Goal: Task Accomplishment & Management: Use online tool/utility

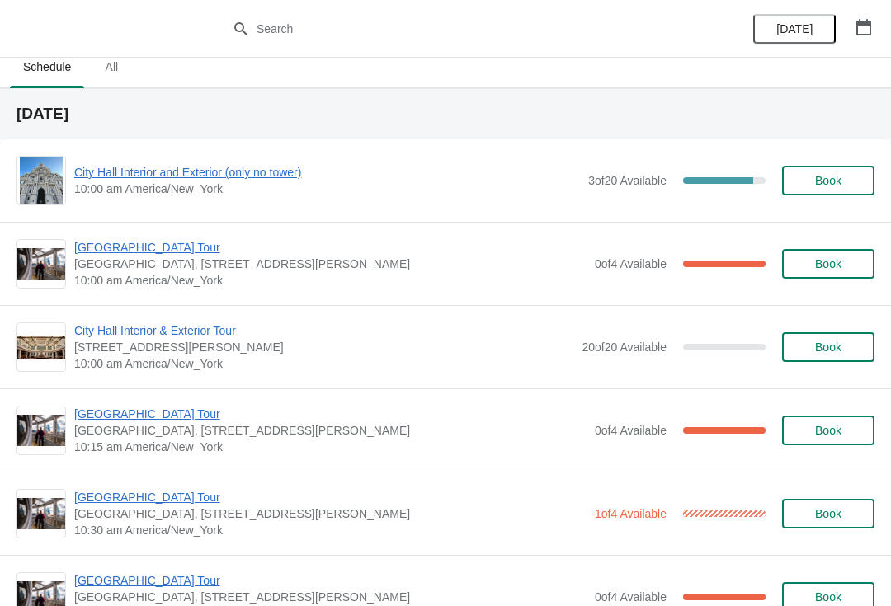
scroll to position [12, 0]
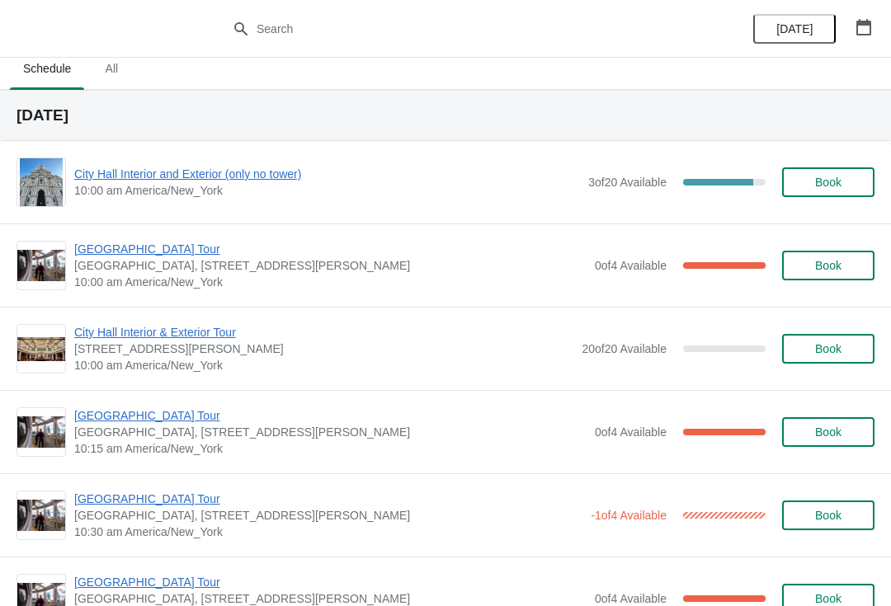
click at [108, 245] on span "[GEOGRAPHIC_DATA] Tour" at bounding box center [330, 249] width 512 height 16
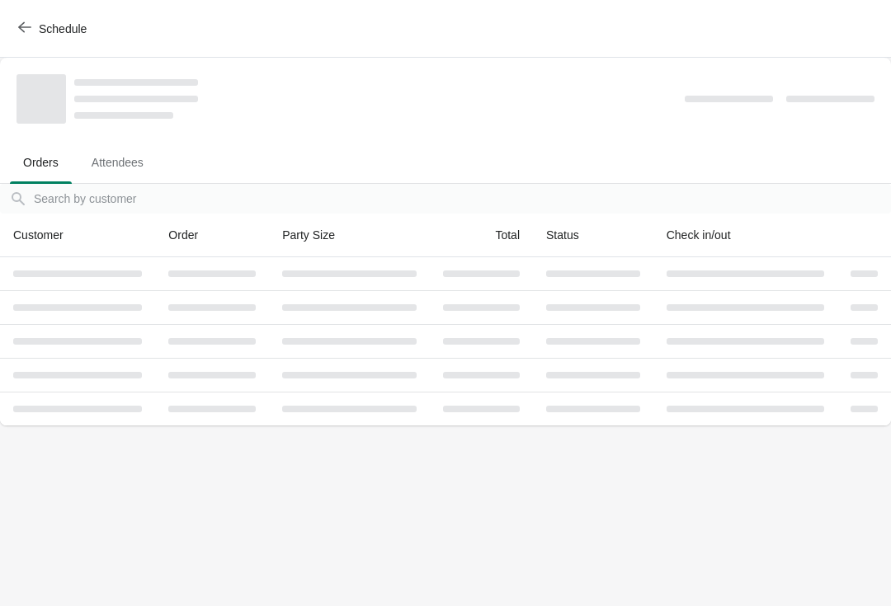
scroll to position [0, 0]
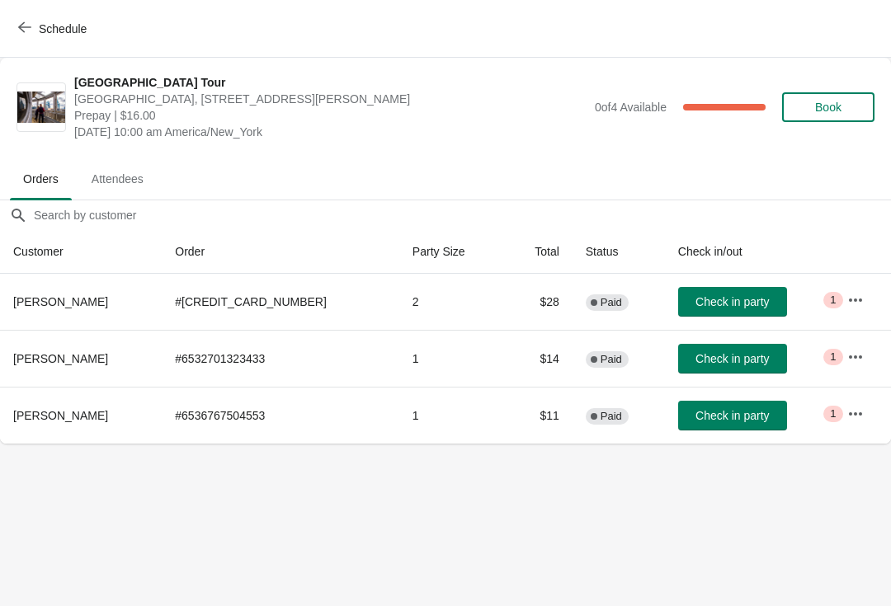
click at [695, 420] on span "Check in party" at bounding box center [731, 415] width 73 height 13
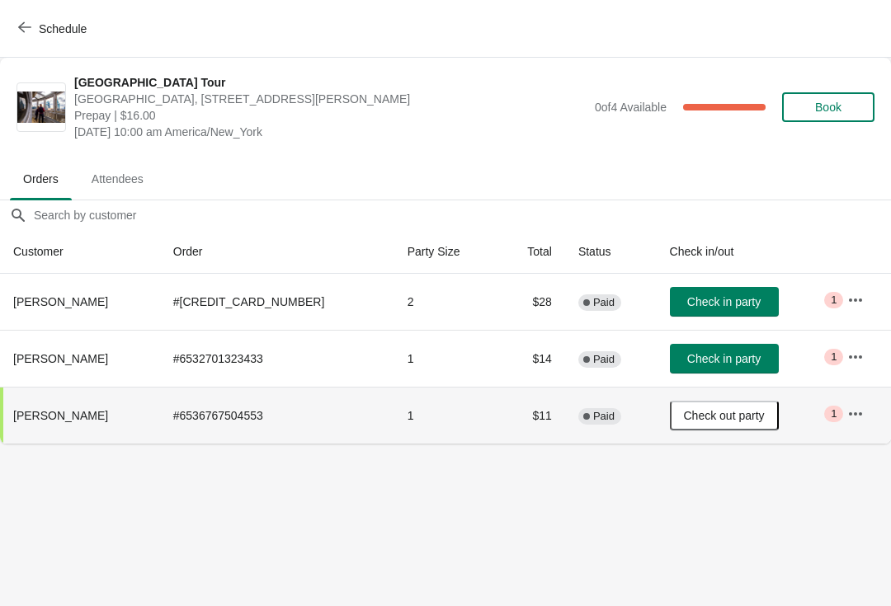
click at [35, 32] on span "Schedule" at bounding box center [53, 29] width 65 height 16
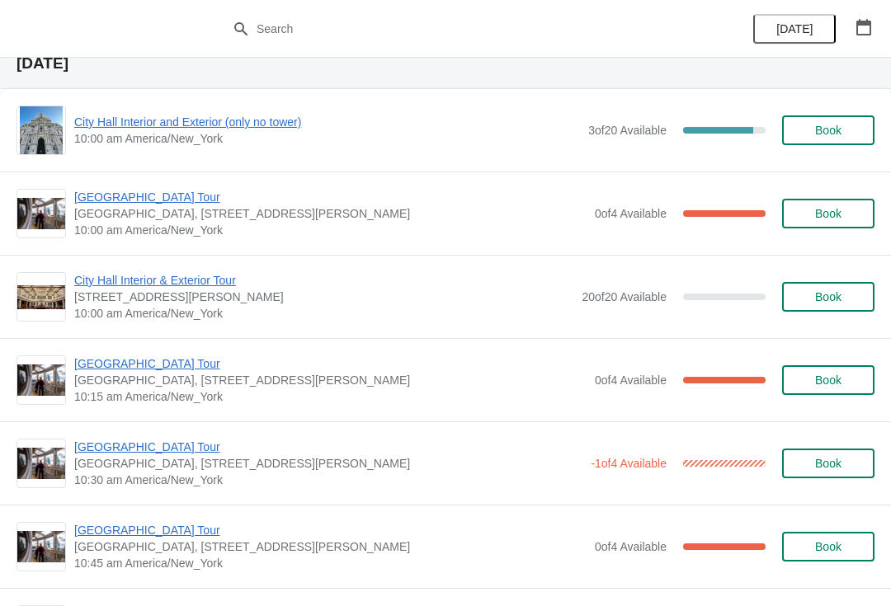
scroll to position [86, 0]
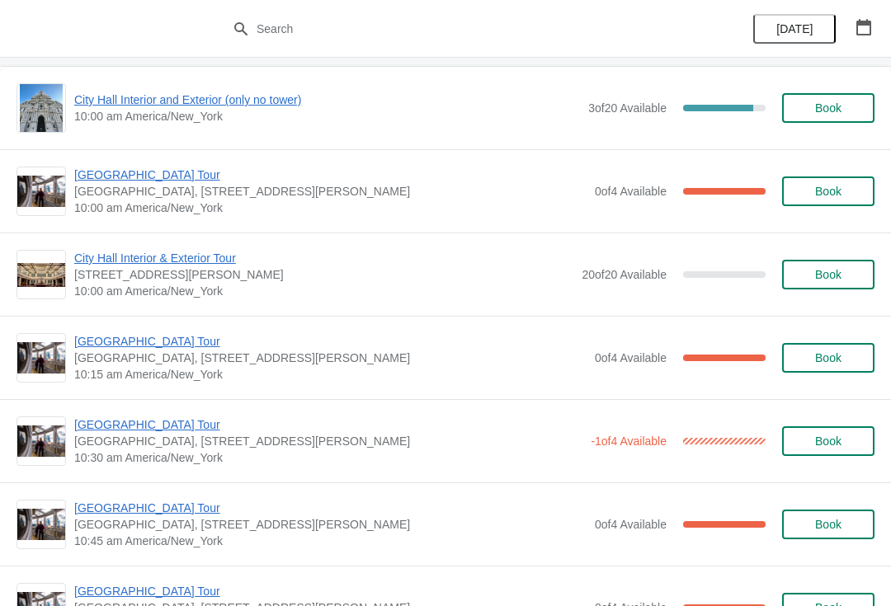
click at [92, 342] on span "[GEOGRAPHIC_DATA] Tour" at bounding box center [330, 341] width 512 height 16
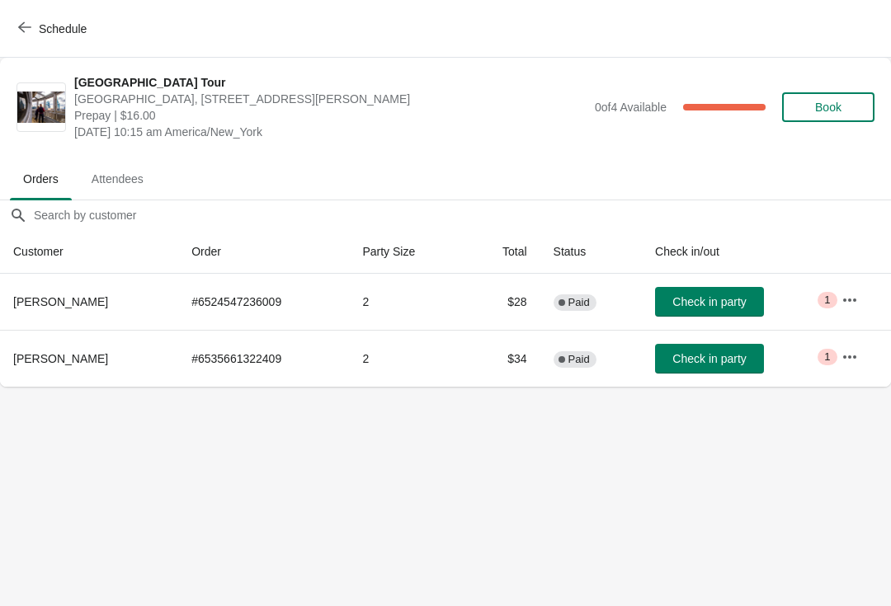
click at [31, 43] on button "Schedule" at bounding box center [54, 29] width 92 height 30
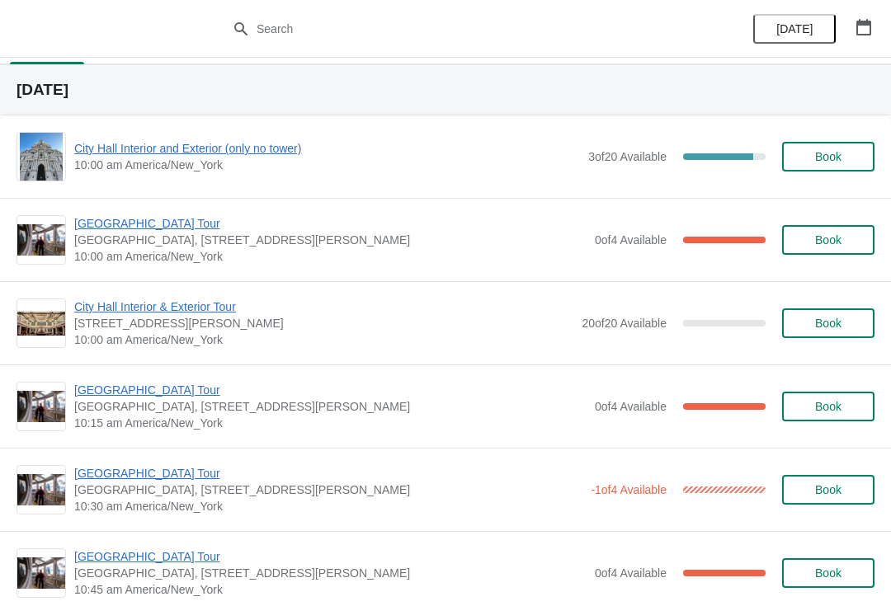
scroll to position [97, 0]
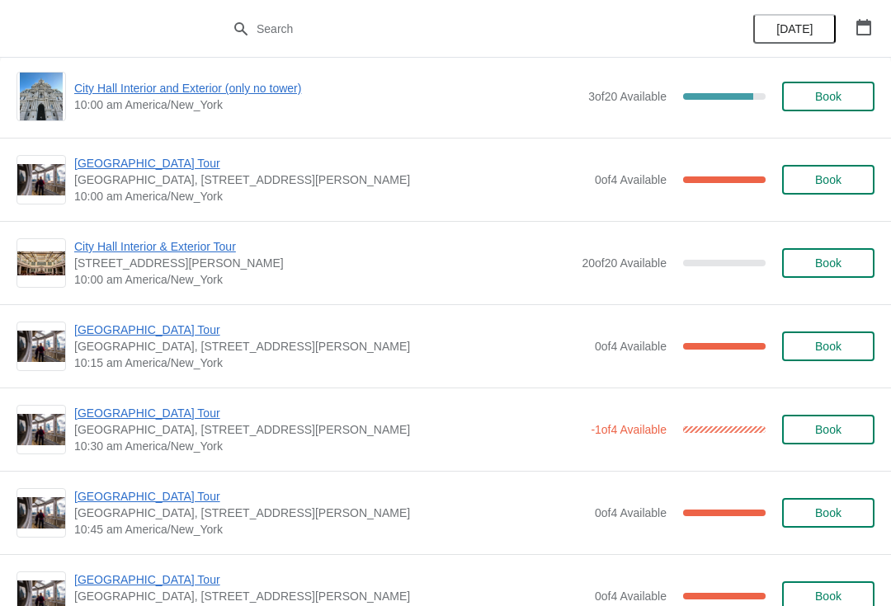
click at [118, 336] on span "[GEOGRAPHIC_DATA] Tour" at bounding box center [330, 330] width 512 height 16
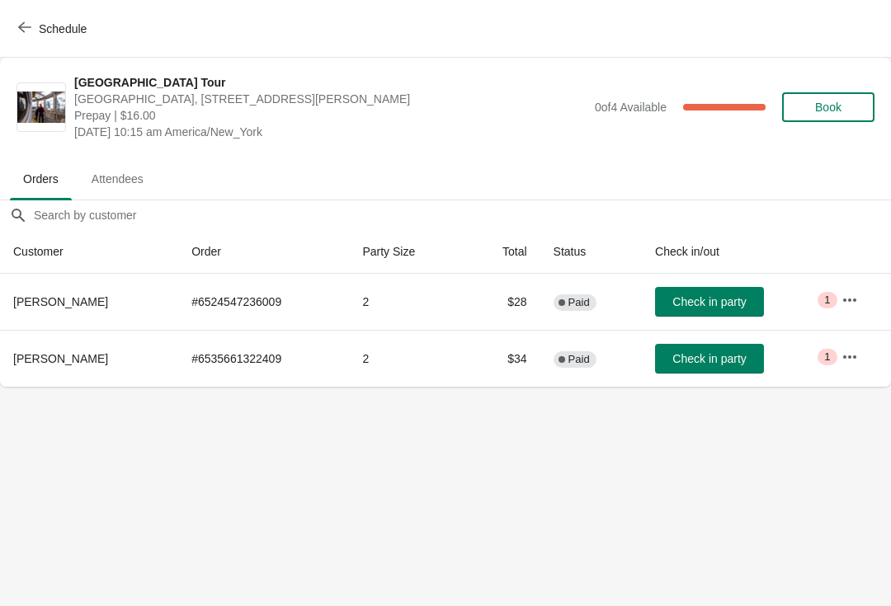
scroll to position [0, 0]
click at [684, 355] on span "Check in party" at bounding box center [708, 358] width 73 height 13
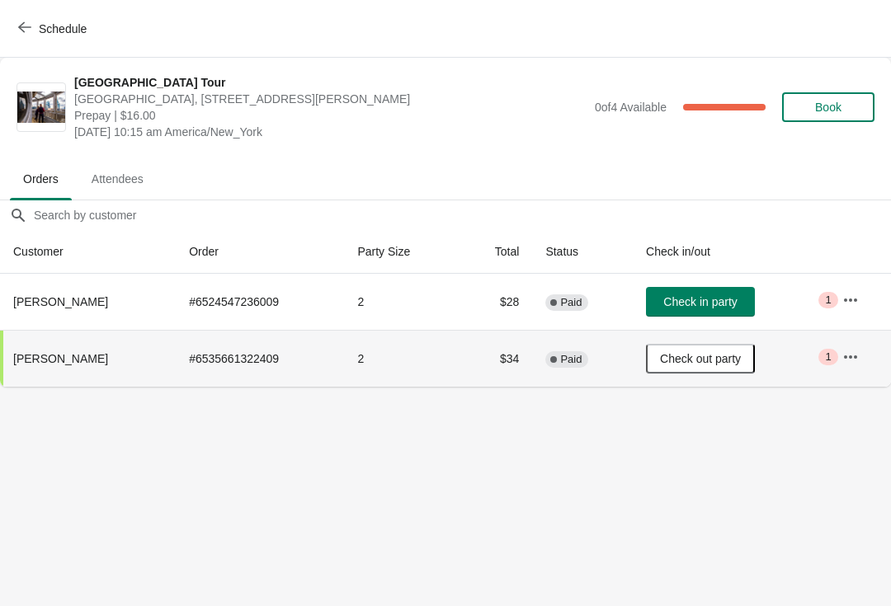
click at [9, 32] on button "Schedule" at bounding box center [54, 29] width 92 height 30
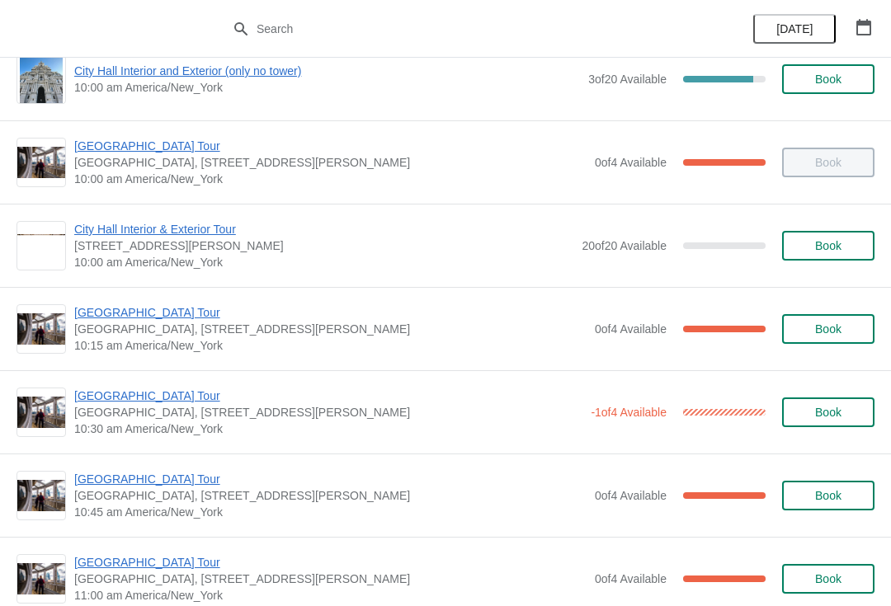
scroll to position [115, 0]
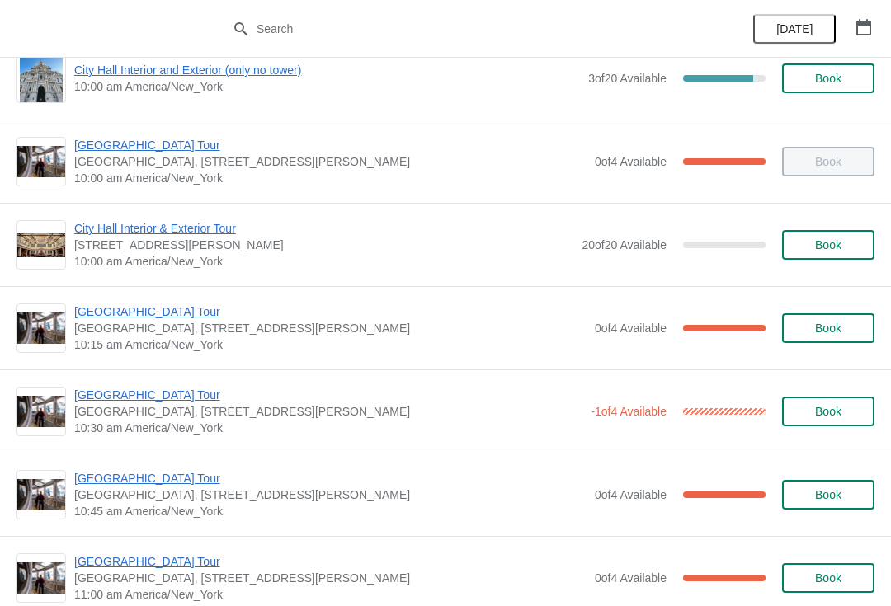
click at [109, 314] on span "[GEOGRAPHIC_DATA] Tour" at bounding box center [330, 311] width 512 height 16
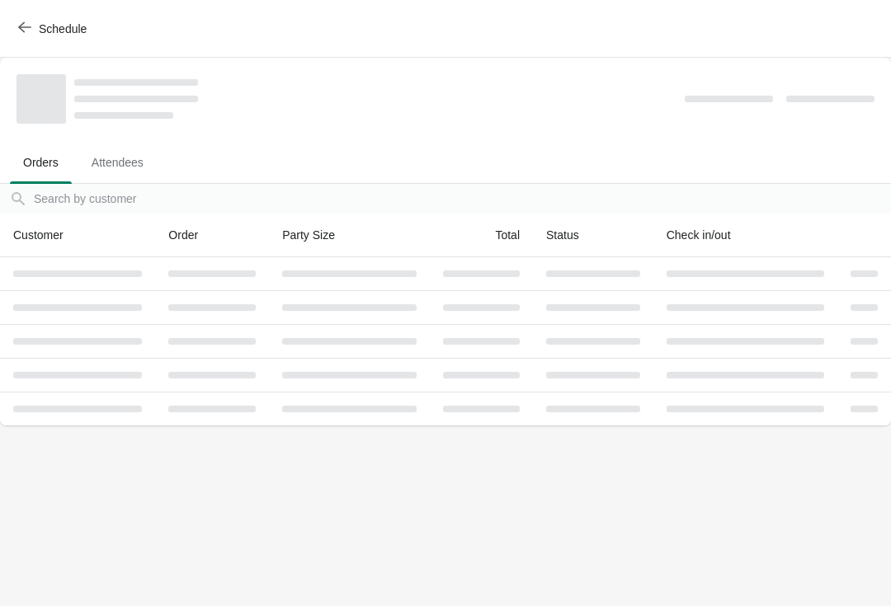
scroll to position [0, 0]
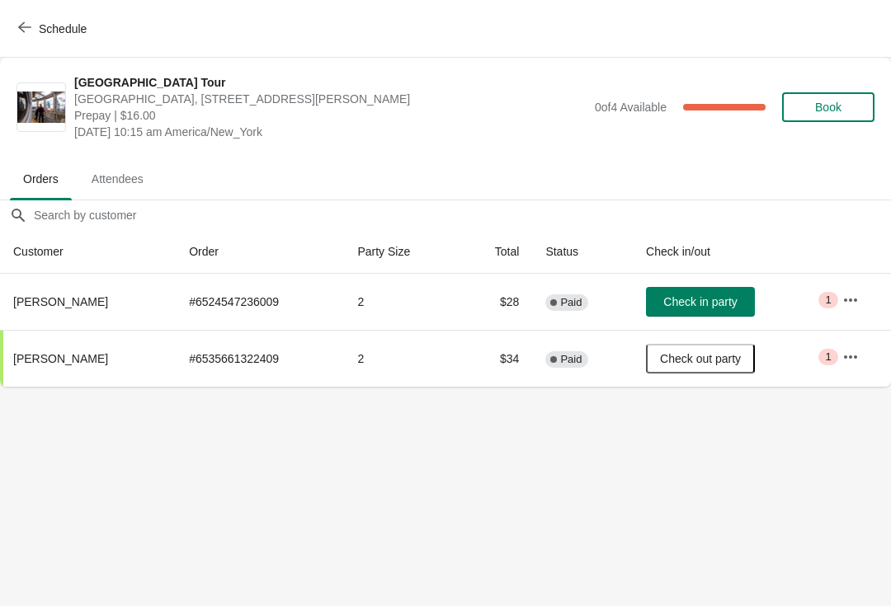
click at [15, 24] on button "Schedule" at bounding box center [54, 29] width 92 height 30
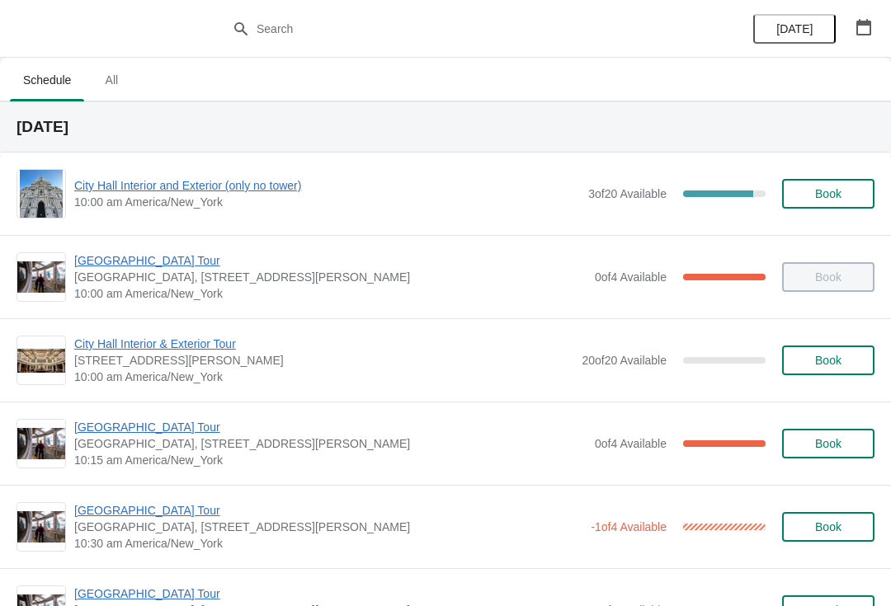
click at [90, 261] on span "[GEOGRAPHIC_DATA] Tour" at bounding box center [330, 260] width 512 height 16
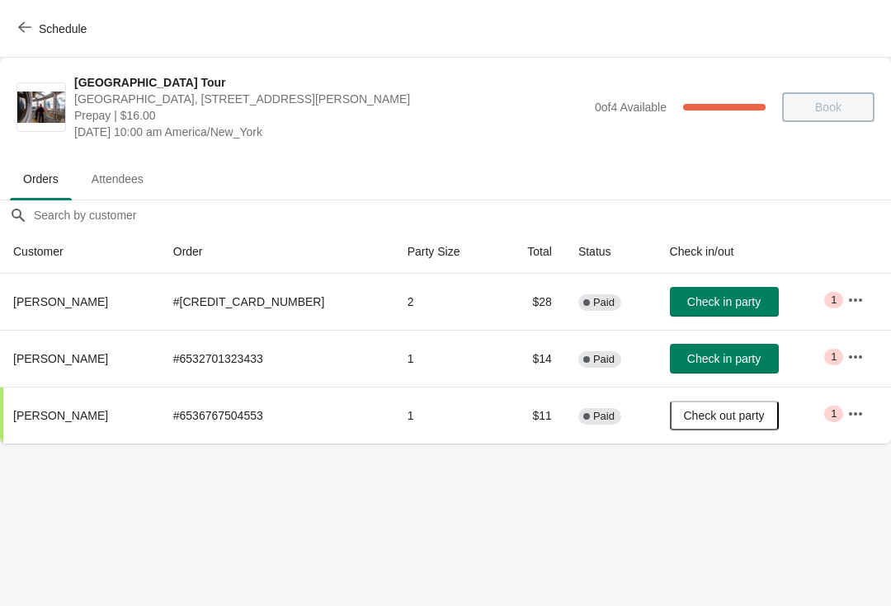
click at [700, 307] on span "Check in party" at bounding box center [723, 301] width 73 height 13
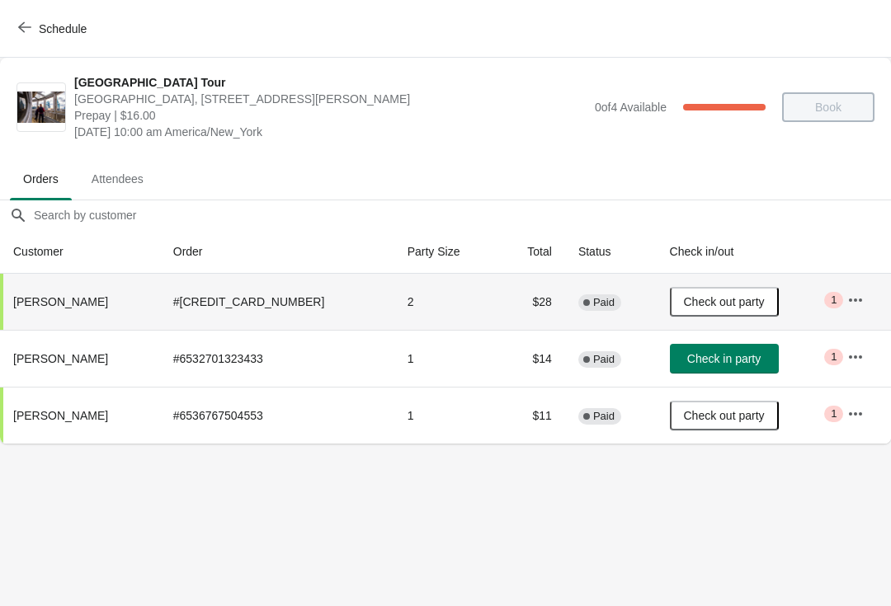
click at [721, 354] on span "Check in party" at bounding box center [723, 358] width 73 height 13
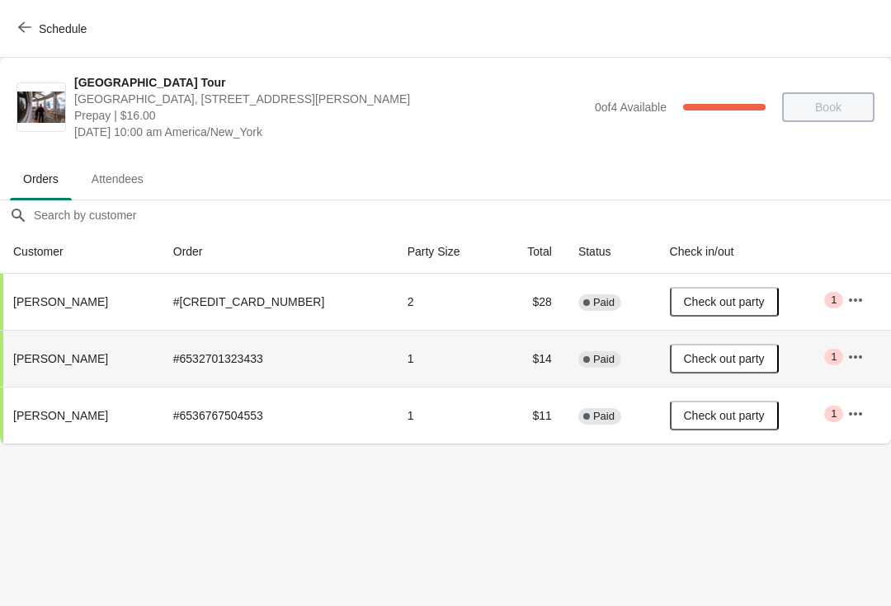
click at [12, 18] on button "Schedule" at bounding box center [54, 29] width 92 height 30
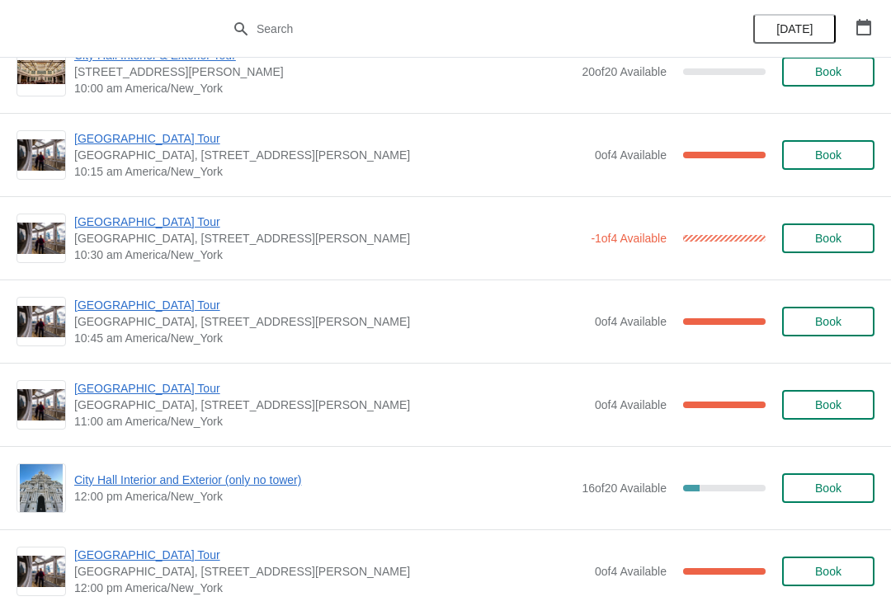
scroll to position [289, 0]
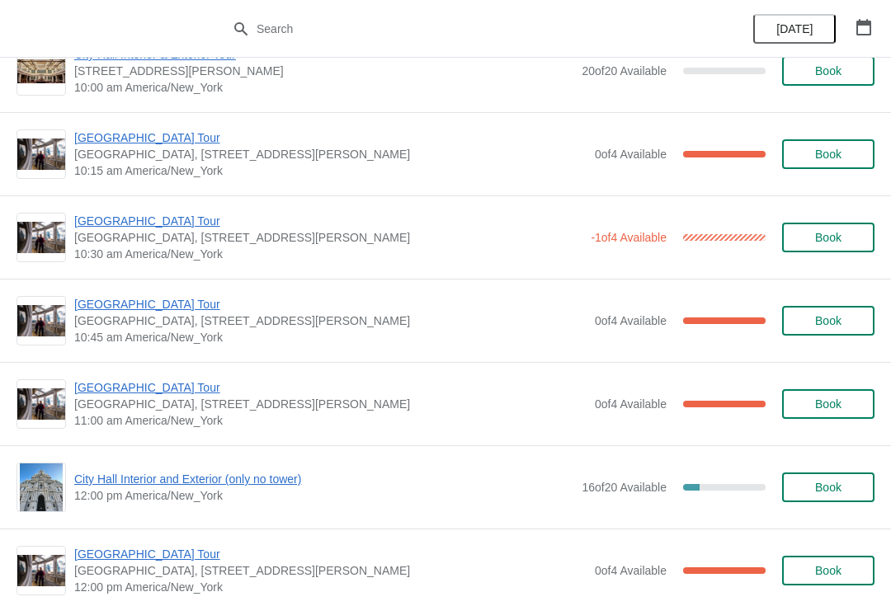
click at [93, 307] on span "[GEOGRAPHIC_DATA] Tour" at bounding box center [330, 304] width 512 height 16
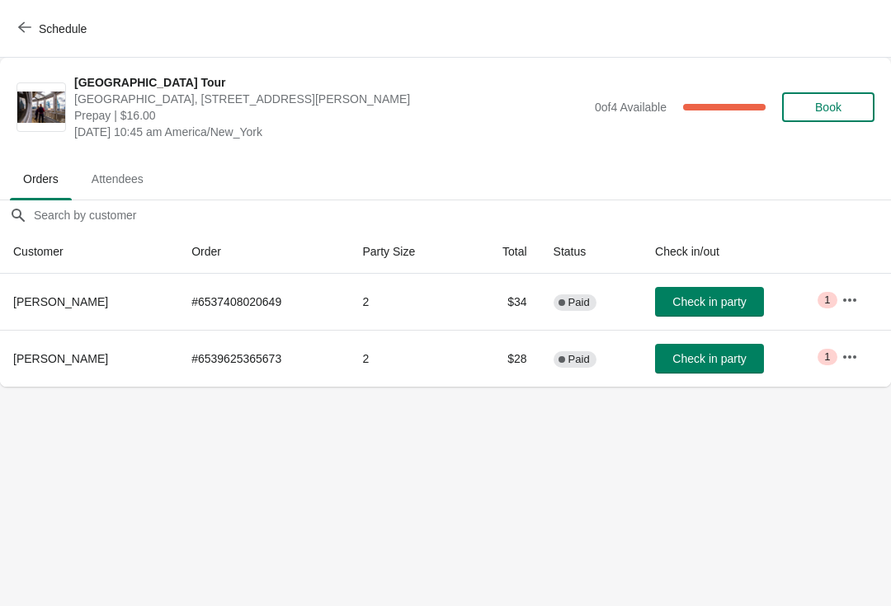
click at [689, 297] on span "Check in party" at bounding box center [708, 301] width 73 height 13
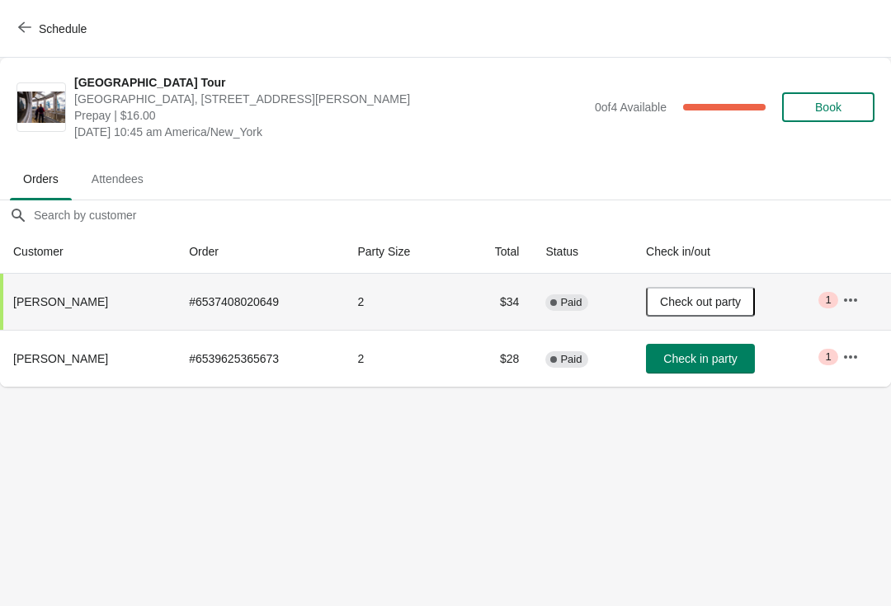
click at [29, 26] on icon "button" at bounding box center [24, 27] width 13 height 13
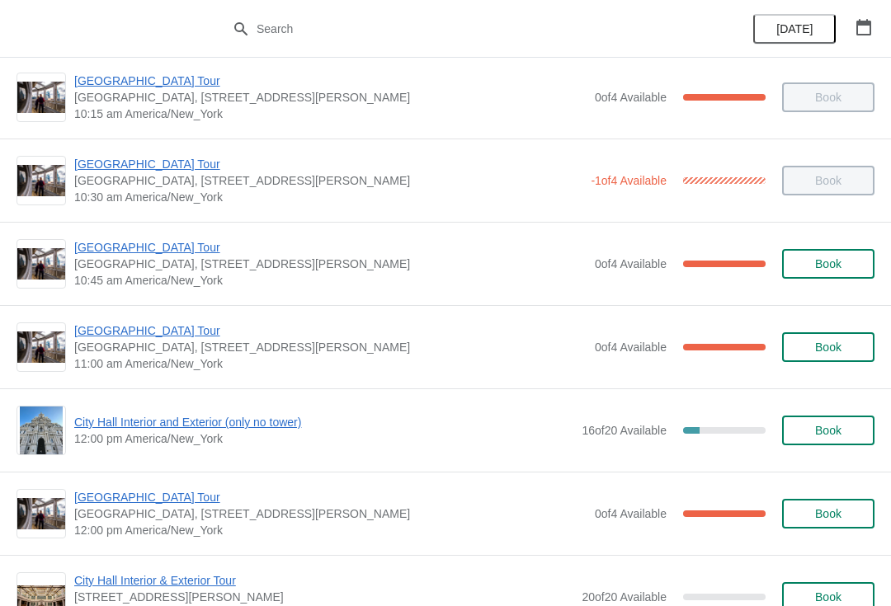
scroll to position [322, 0]
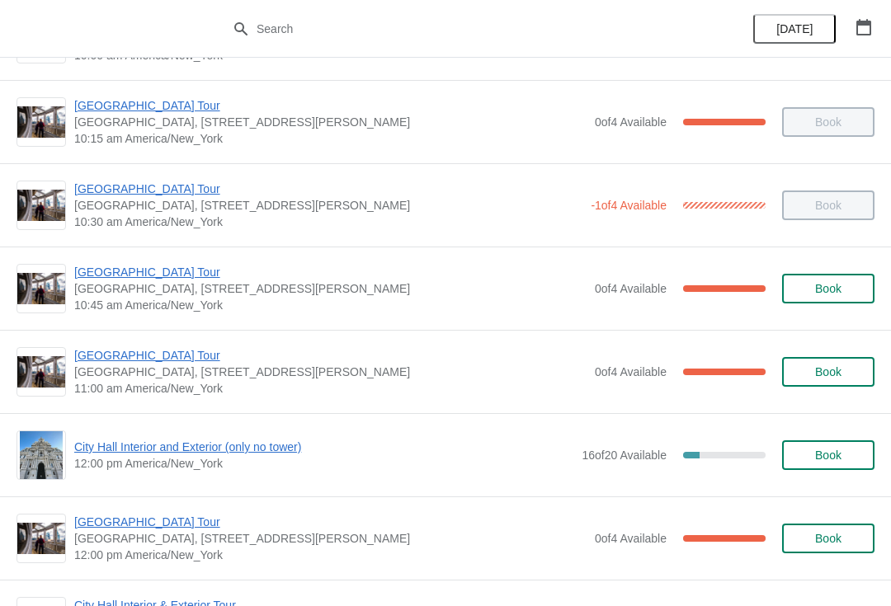
click at [108, 276] on span "[GEOGRAPHIC_DATA] Tour" at bounding box center [330, 272] width 512 height 16
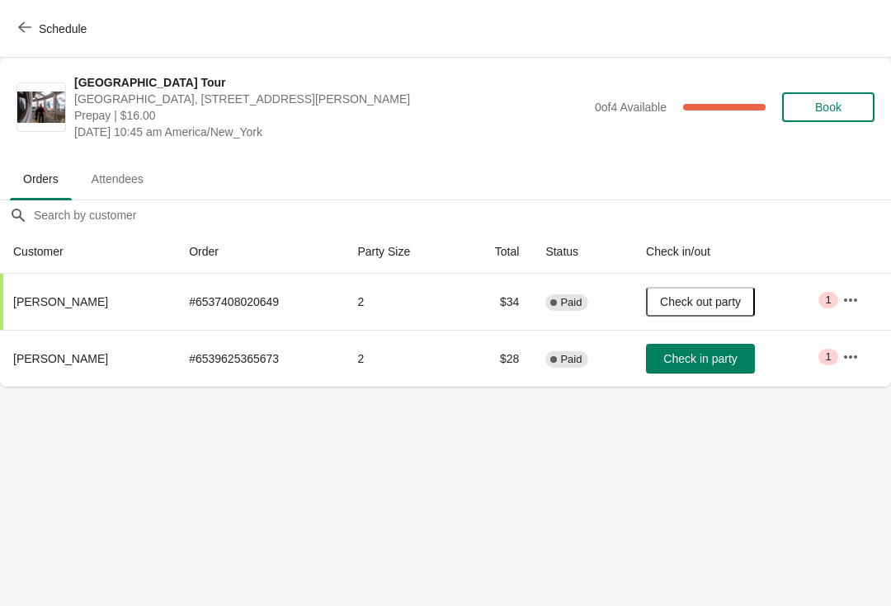
scroll to position [0, 0]
click at [711, 357] on span "Check in party" at bounding box center [699, 358] width 73 height 13
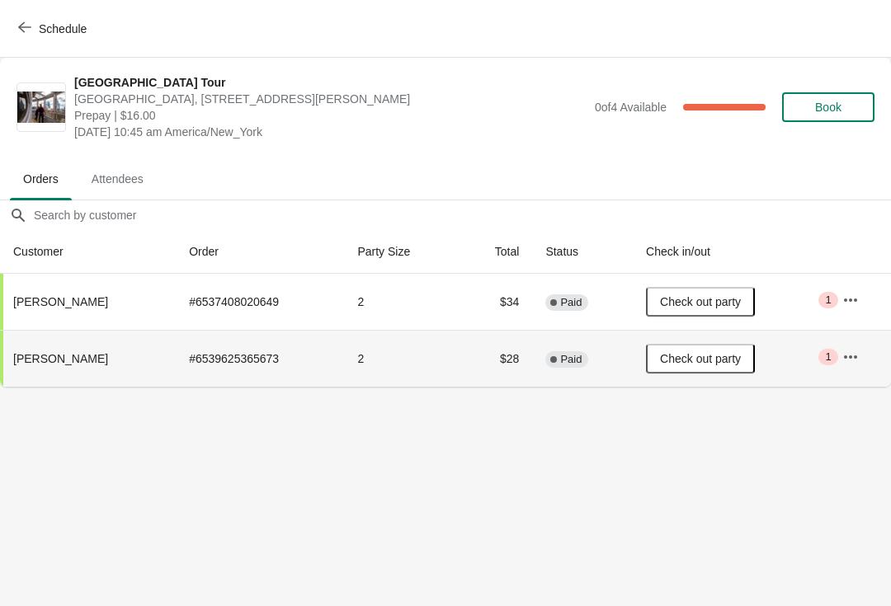
click at [19, 27] on icon "button" at bounding box center [24, 27] width 13 height 11
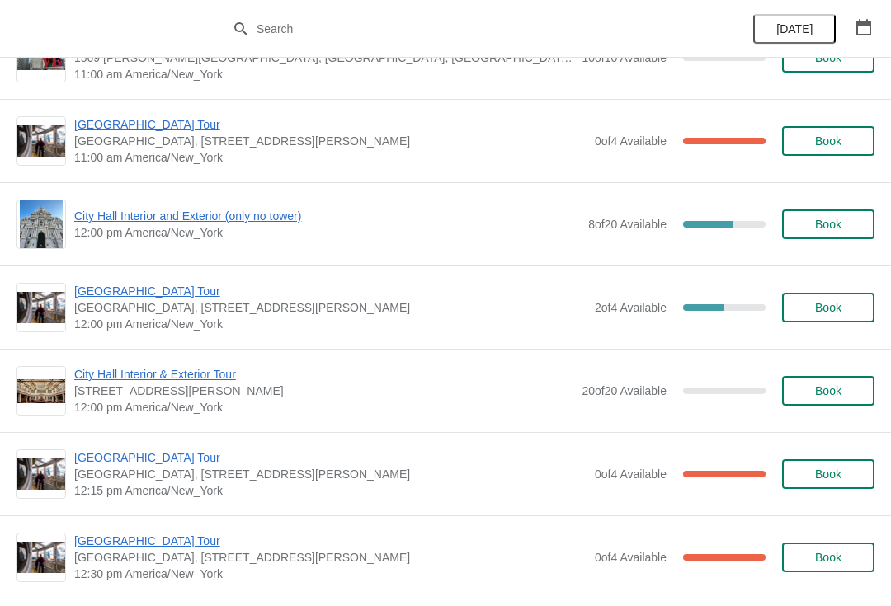
scroll to position [2267, 0]
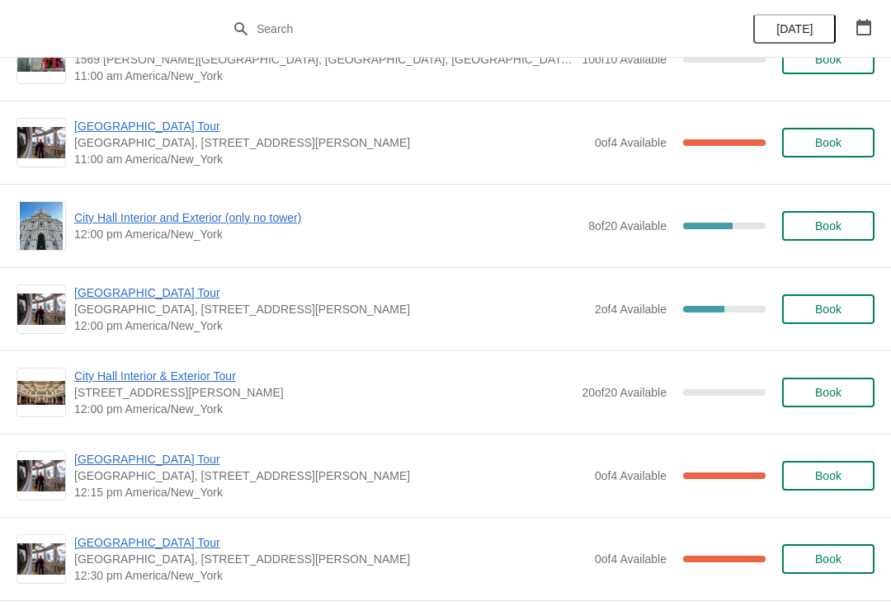
click at [109, 294] on span "[GEOGRAPHIC_DATA] Tour" at bounding box center [330, 292] width 512 height 16
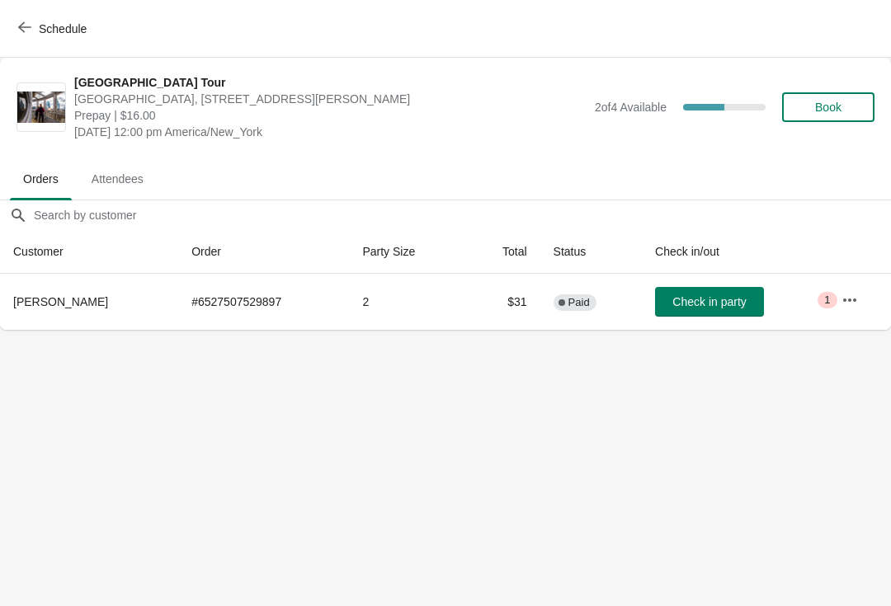
click at [25, 26] on icon "button" at bounding box center [24, 27] width 13 height 13
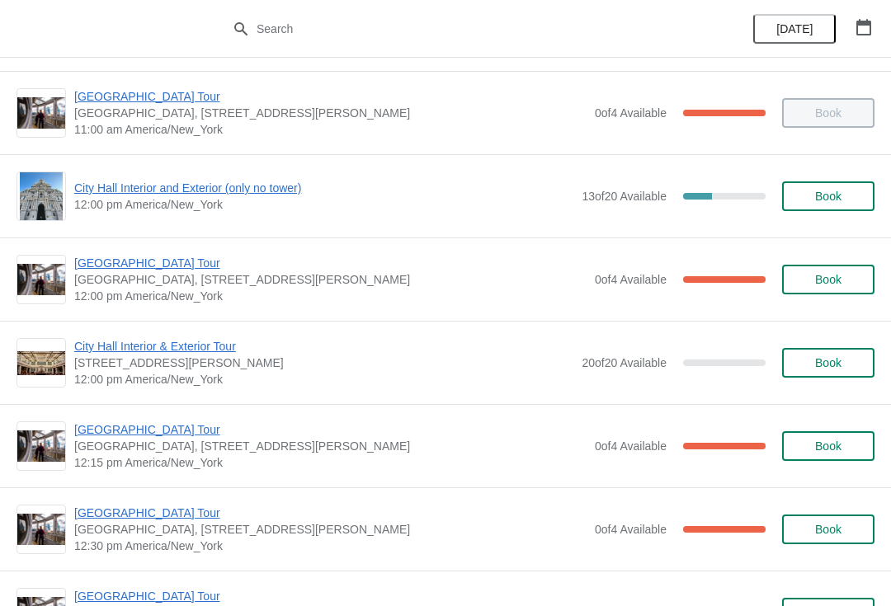
scroll to position [573, 0]
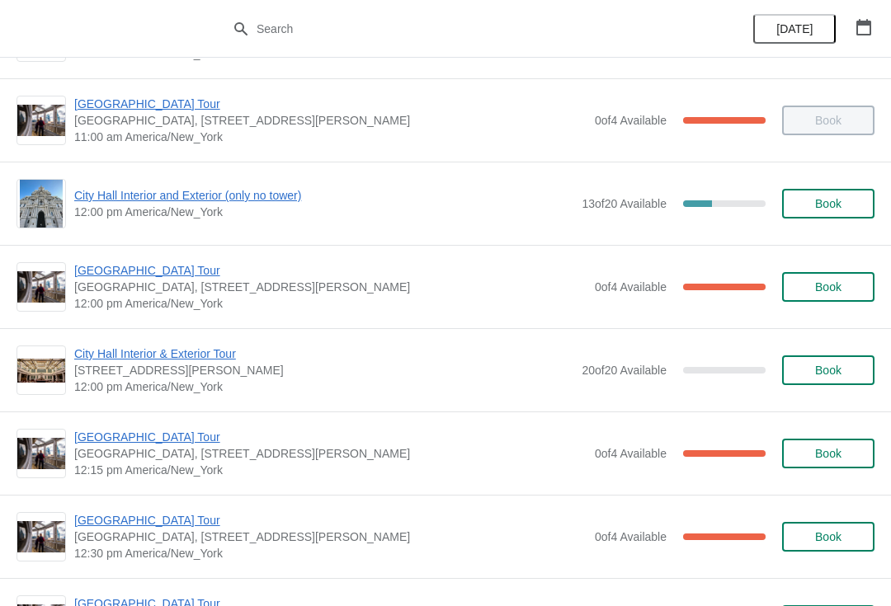
click at [98, 271] on span "[GEOGRAPHIC_DATA] Tour" at bounding box center [330, 270] width 512 height 16
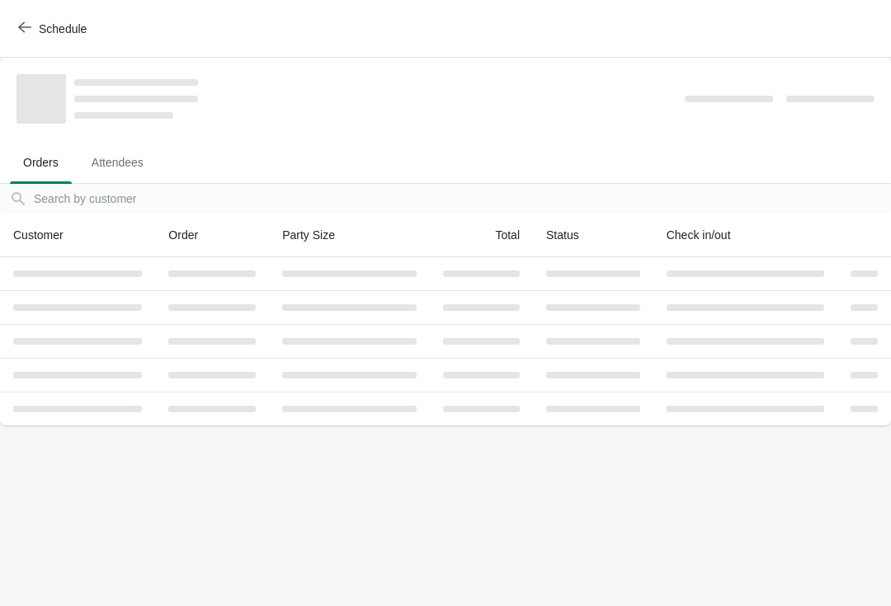
scroll to position [0, 0]
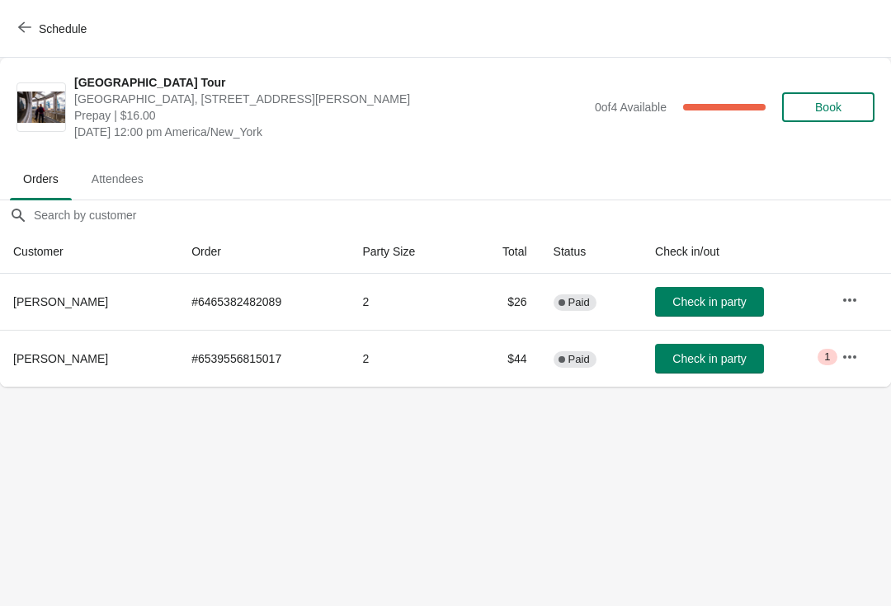
click at [25, 33] on icon "button" at bounding box center [24, 27] width 13 height 13
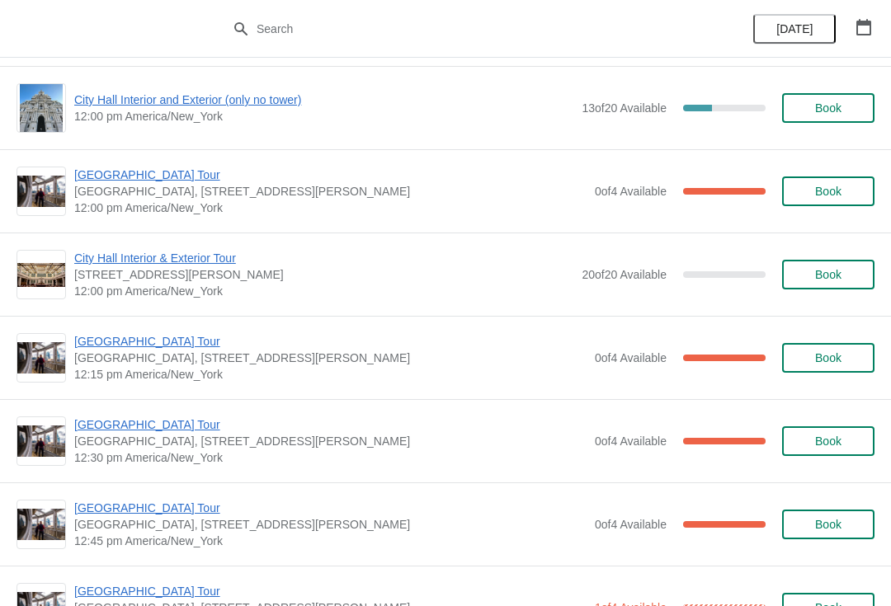
scroll to position [790, 0]
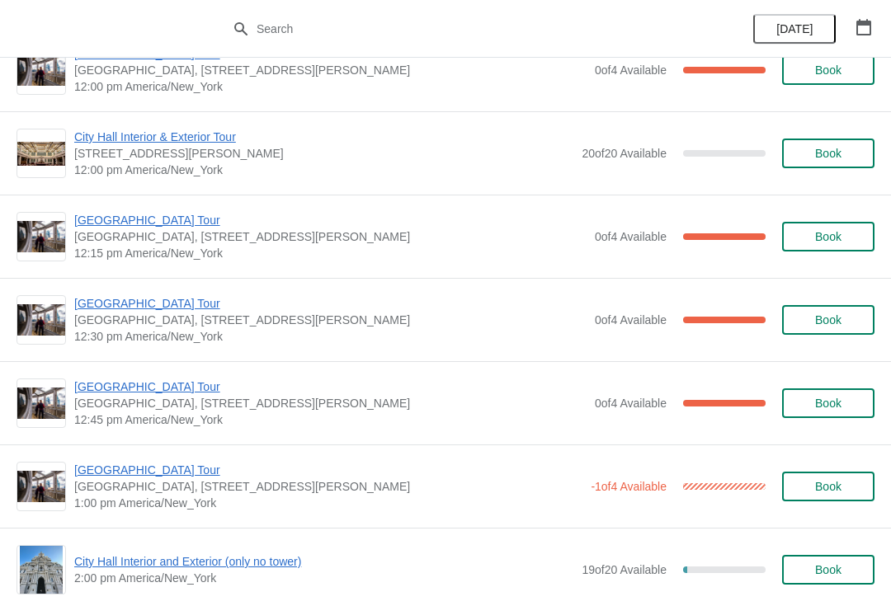
click at [91, 223] on span "[GEOGRAPHIC_DATA] Tour" at bounding box center [330, 220] width 512 height 16
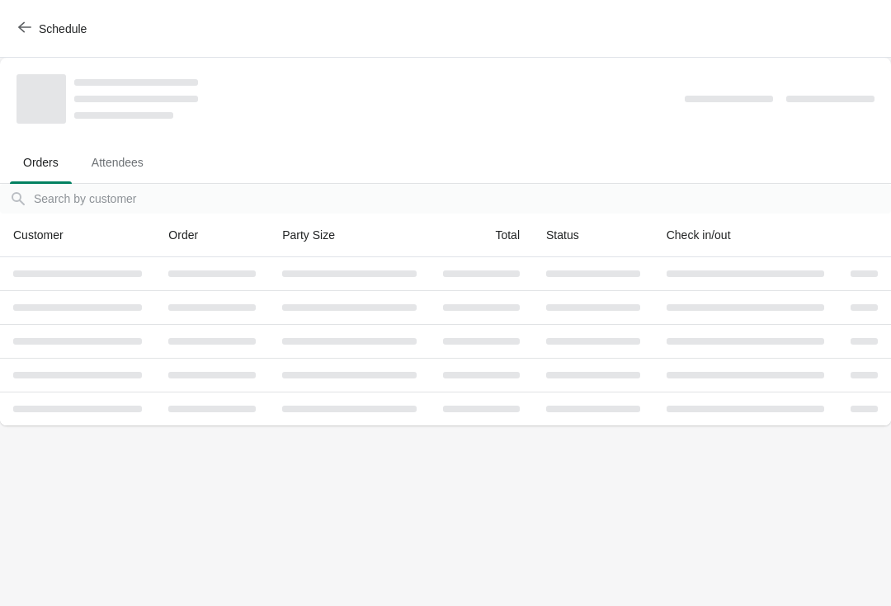
scroll to position [0, 0]
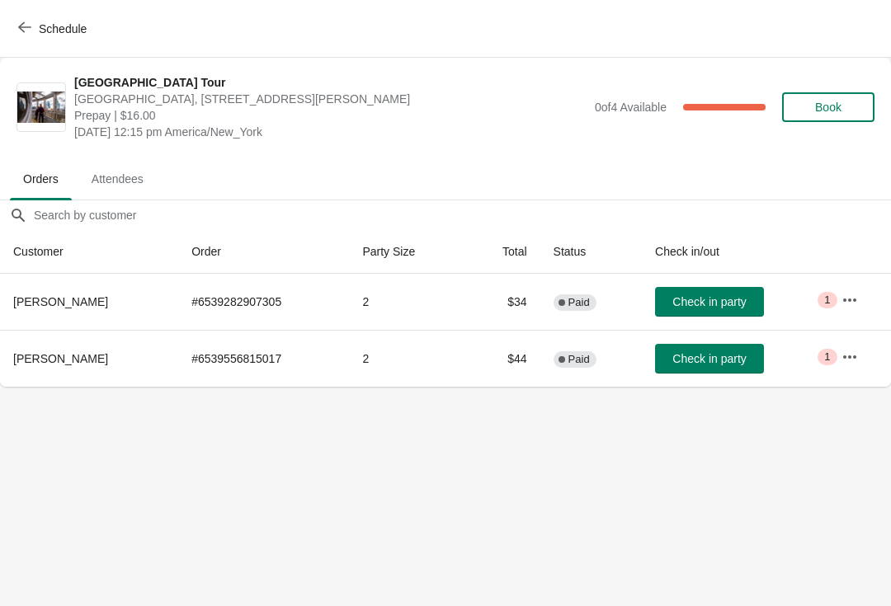
click at [703, 352] on span "Check in party" at bounding box center [708, 358] width 73 height 13
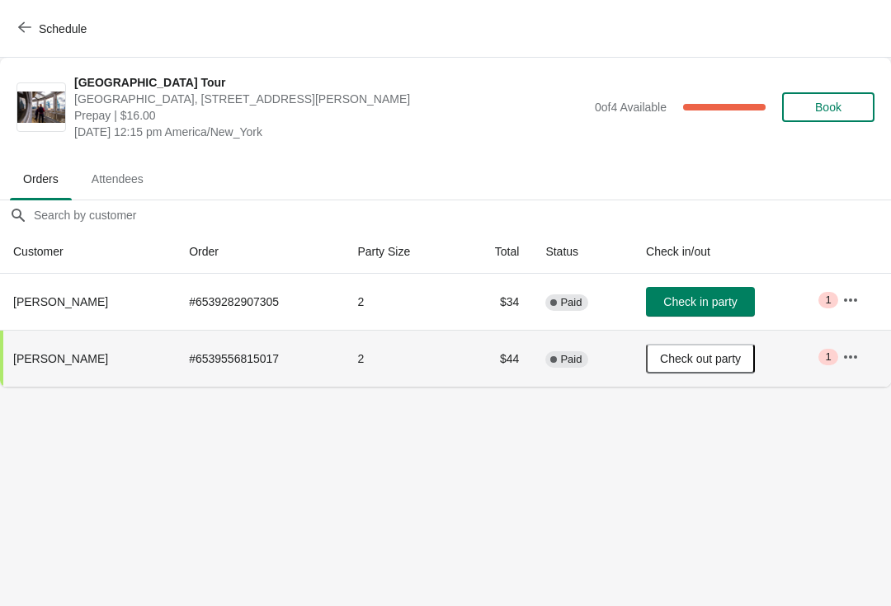
click at [23, 33] on icon "button" at bounding box center [24, 27] width 13 height 13
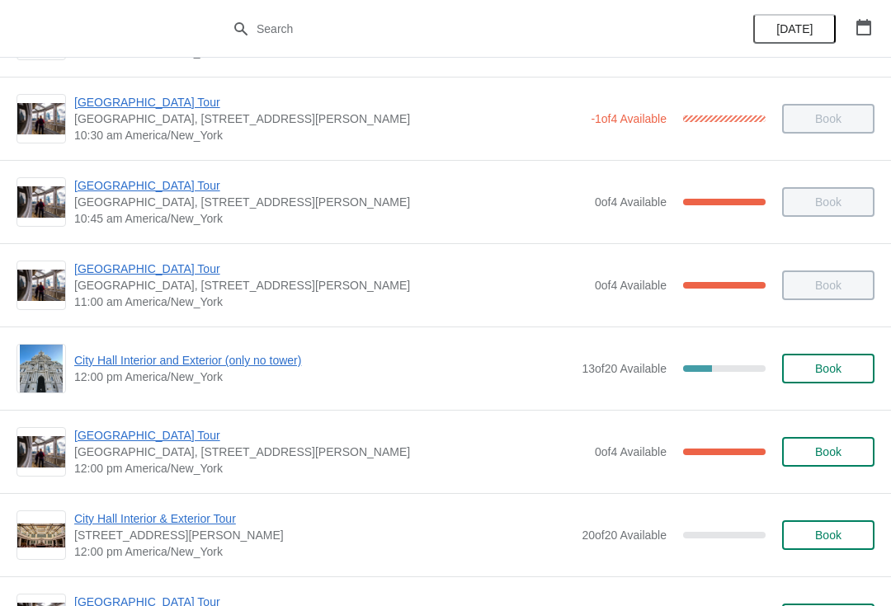
scroll to position [558, 0]
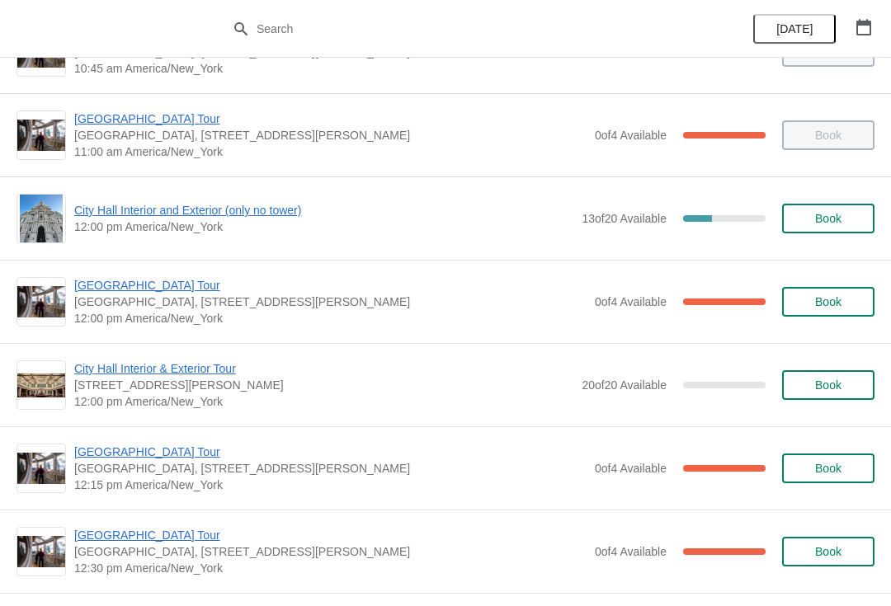
click at [118, 291] on span "[GEOGRAPHIC_DATA] Tour" at bounding box center [330, 285] width 512 height 16
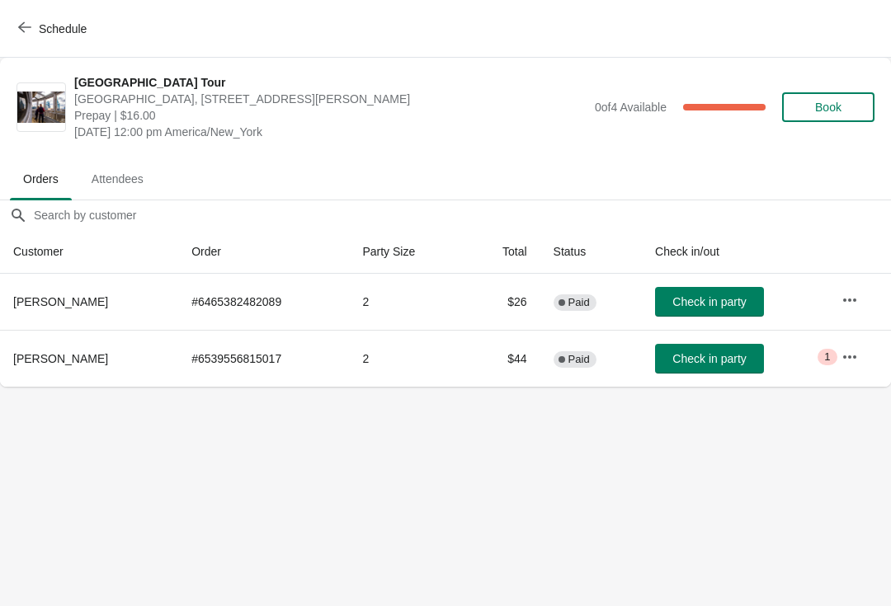
scroll to position [0, 0]
click at [688, 360] on span "Check in party" at bounding box center [708, 358] width 73 height 13
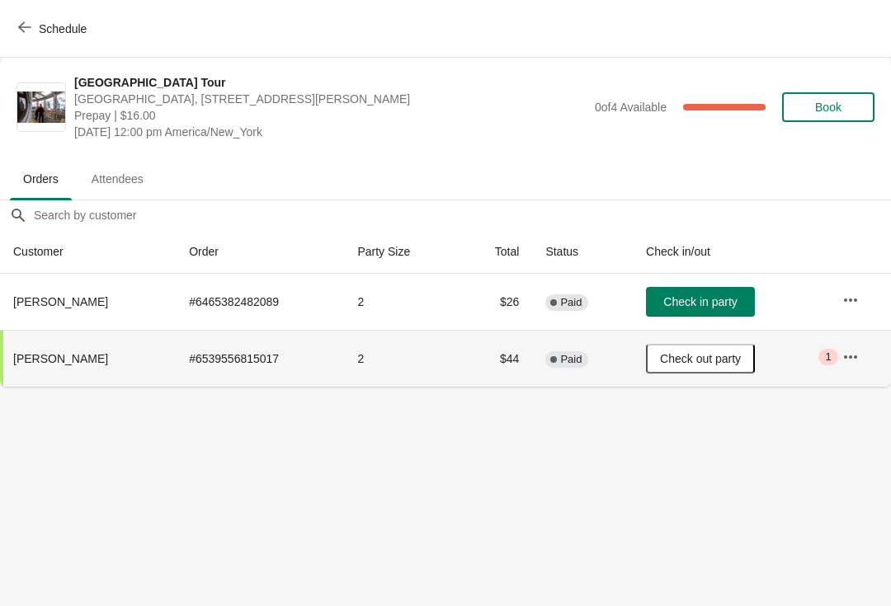
click at [24, 36] on button "Schedule" at bounding box center [54, 29] width 92 height 30
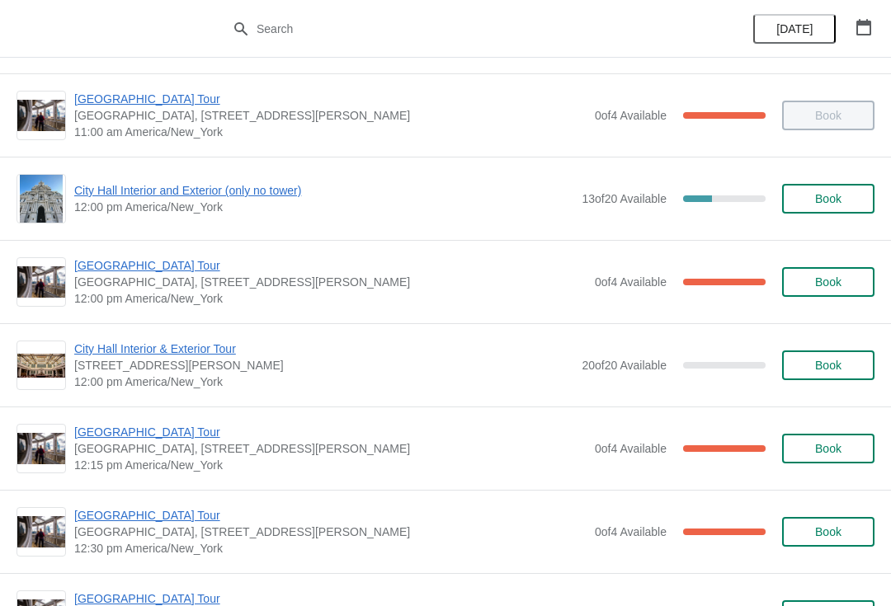
scroll to position [502, 0]
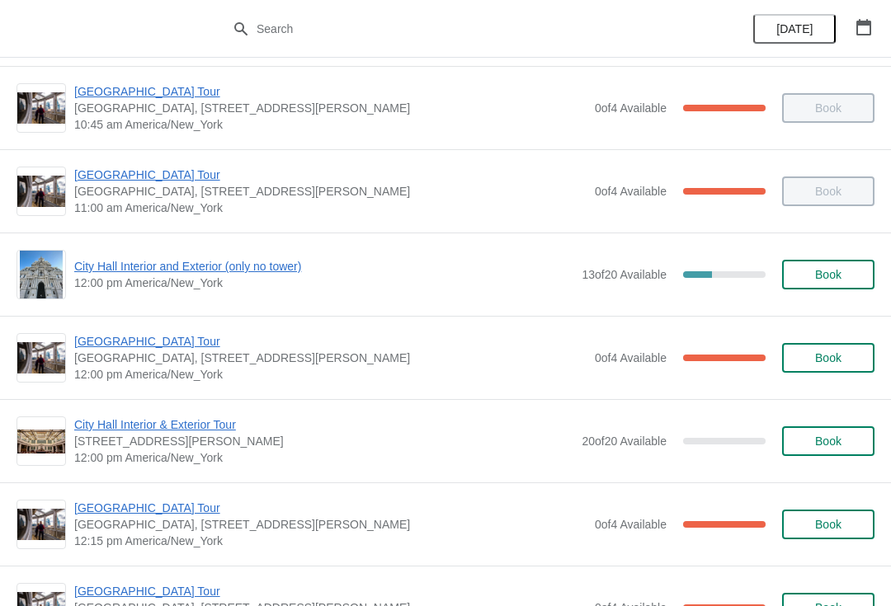
click at [116, 273] on span "City Hall Interior and Exterior (only no tower)" at bounding box center [323, 266] width 499 height 16
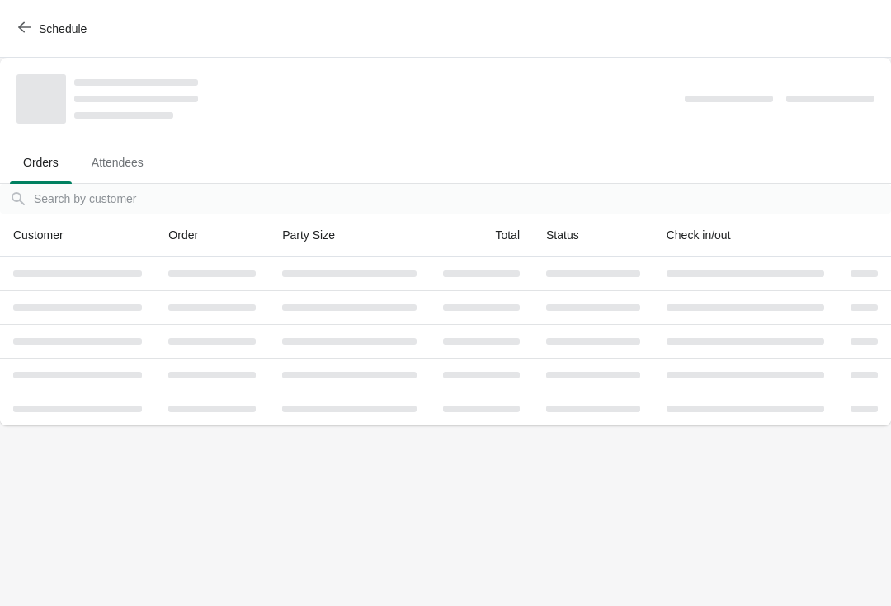
scroll to position [0, 0]
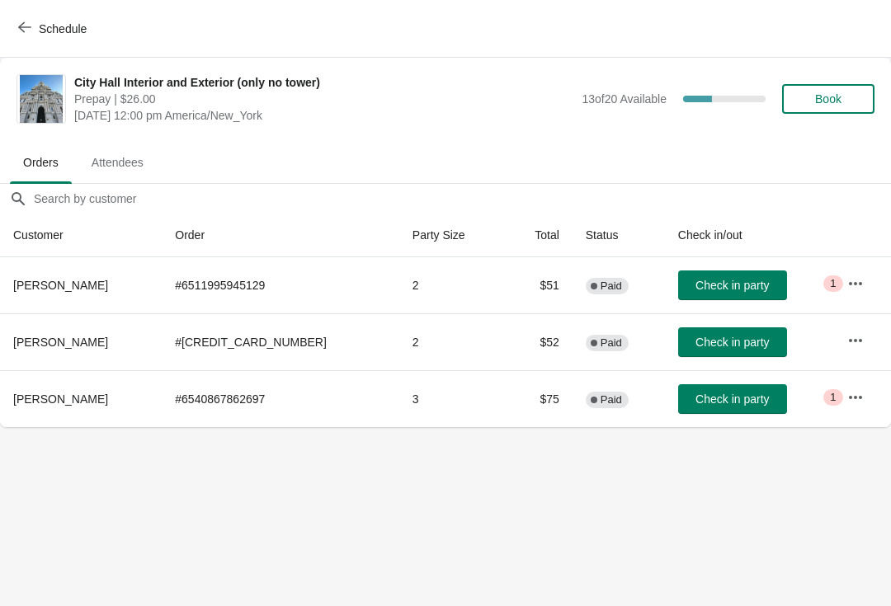
click at [696, 397] on span "Check in party" at bounding box center [731, 398] width 73 height 13
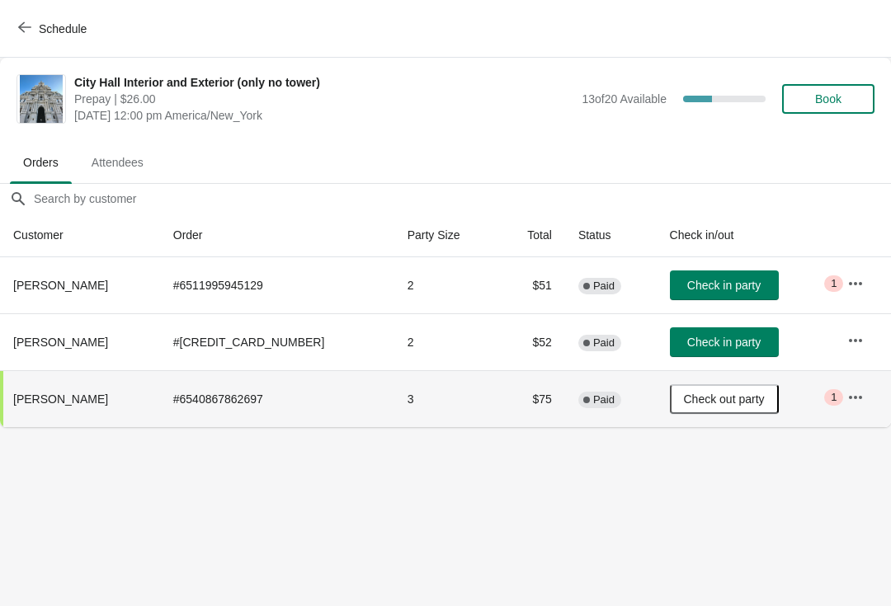
click at [705, 289] on span "Check in party" at bounding box center [723, 285] width 73 height 13
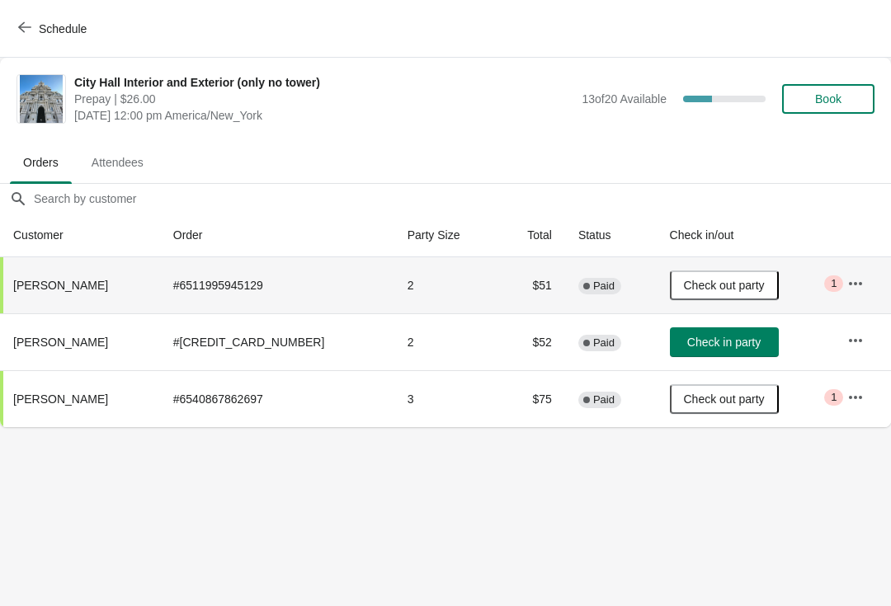
click at [680, 351] on button "Check in party" at bounding box center [724, 342] width 109 height 30
